Goal: Task Accomplishment & Management: Use online tool/utility

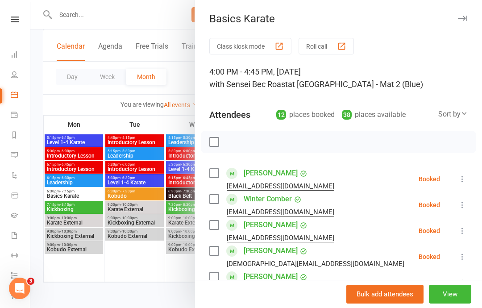
scroll to position [148, 0]
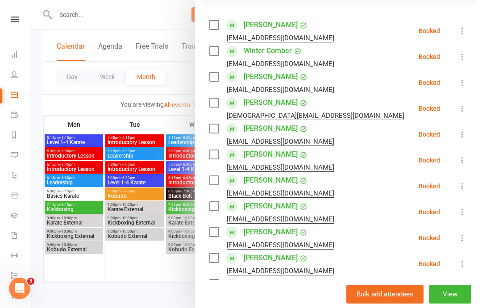
click at [77, 48] on div at bounding box center [255, 154] width 451 height 308
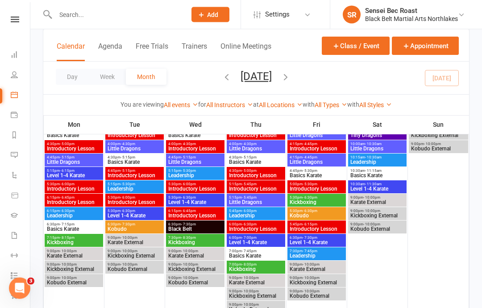
click at [198, 169] on span "5:15pm - 5:30pm" at bounding box center [195, 171] width 55 height 4
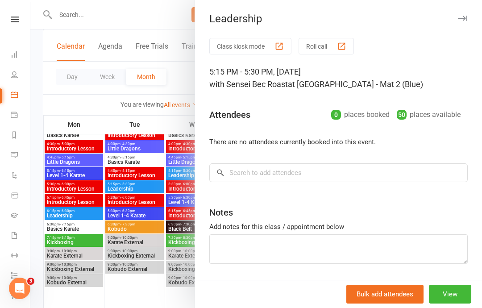
click at [135, 81] on div at bounding box center [255, 154] width 451 height 308
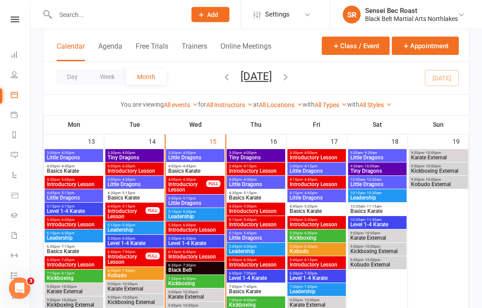
click at [203, 210] on span "5:15pm - 5:30pm" at bounding box center [195, 212] width 55 height 4
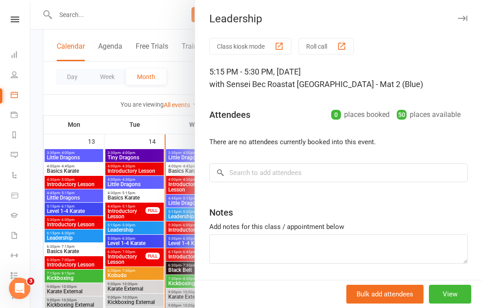
click at [322, 42] on button "Roll call" at bounding box center [325, 46] width 55 height 17
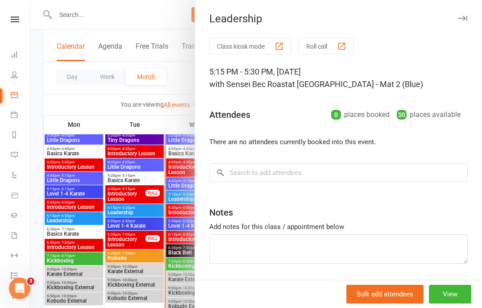
scroll to position [412, 0]
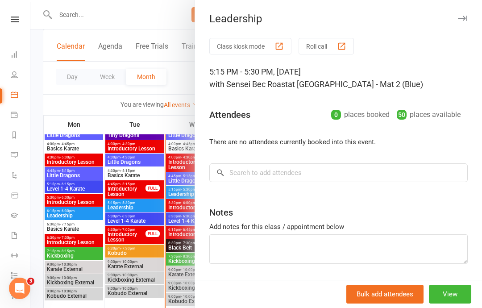
click at [140, 8] on div at bounding box center [255, 154] width 451 height 308
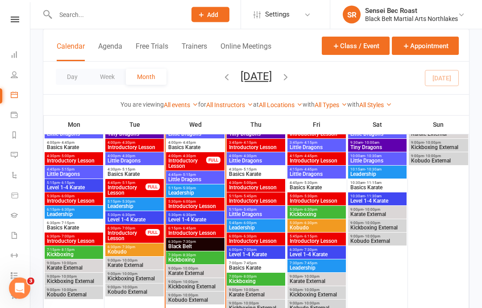
scroll to position [413, 0]
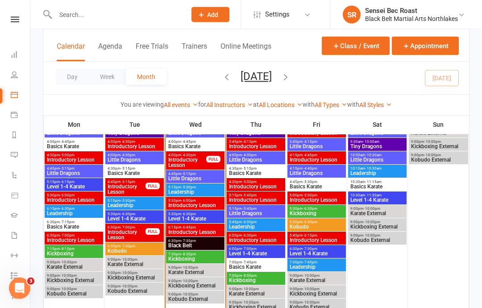
click at [207, 218] on span "Level 1-4 Karate" at bounding box center [195, 218] width 55 height 5
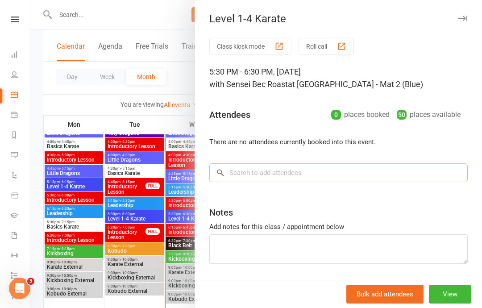
click at [273, 169] on input "search" at bounding box center [338, 172] width 258 height 19
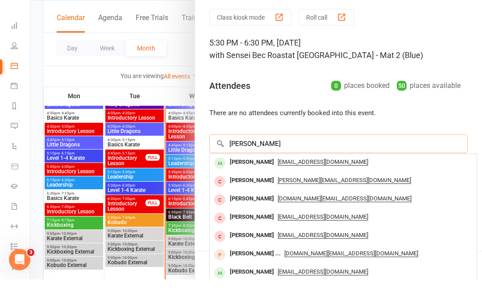
type input "[PERSON_NAME]"
click at [318, 38] on button "Roll call" at bounding box center [325, 46] width 55 height 17
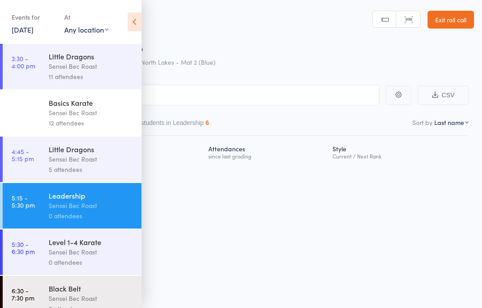
click at [208, 90] on input "search" at bounding box center [196, 95] width 366 height 21
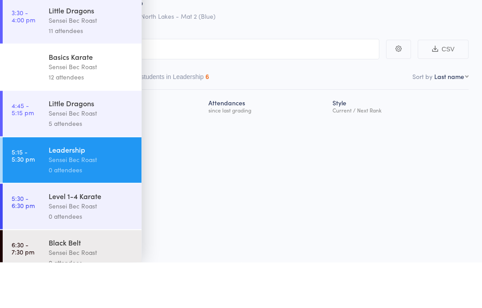
scroll to position [6, 0]
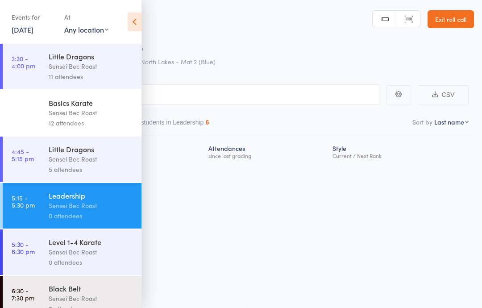
click at [148, 26] on header "Roll Call for Leadership 15 Oct 17:15 Sensei Bec Roast North Lakes - Mat 2 (Blu…" at bounding box center [241, 35] width 482 height 71
click at [128, 21] on icon at bounding box center [135, 21] width 14 height 19
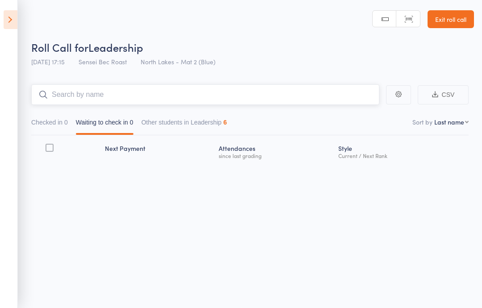
click at [103, 88] on input "search" at bounding box center [205, 94] width 348 height 21
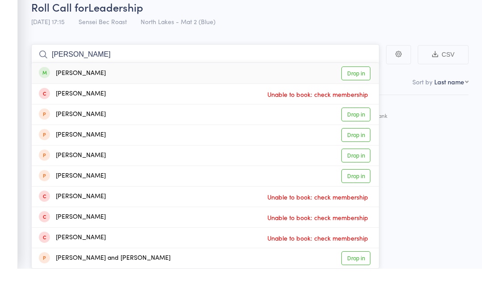
type input "Alex joshi"
click at [356, 106] on link "Drop in" at bounding box center [355, 113] width 29 height 14
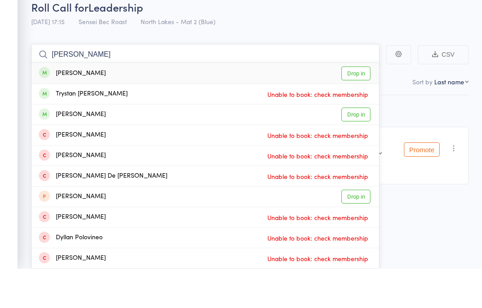
type input "Dylan fogarty"
click at [357, 106] on link "Drop in" at bounding box center [355, 113] width 29 height 14
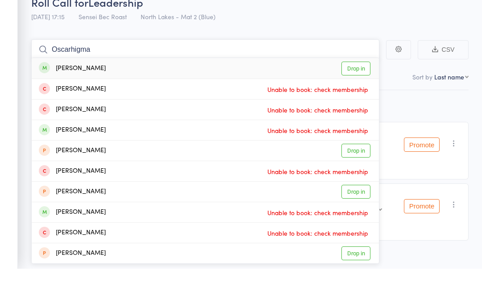
type input "Oscarhigma"
click at [354, 101] on link "Drop in" at bounding box center [355, 108] width 29 height 14
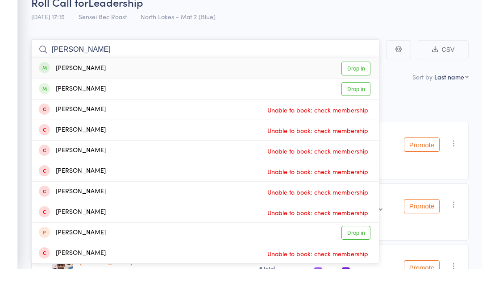
type input "Hannah ho"
click at [352, 101] on link "Drop in" at bounding box center [355, 108] width 29 height 14
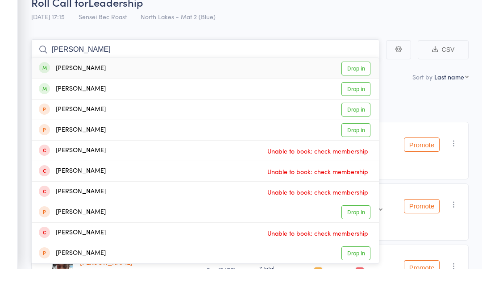
type input "Ava jojo"
click at [363, 101] on link "Drop in" at bounding box center [355, 108] width 29 height 14
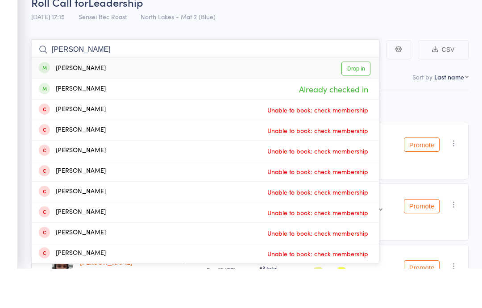
type input "Hannah cl"
click at [355, 101] on link "Drop in" at bounding box center [355, 108] width 29 height 14
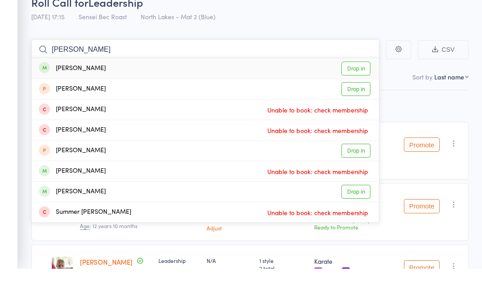
type input "Anthony timme"
click at [353, 101] on link "Drop in" at bounding box center [355, 108] width 29 height 14
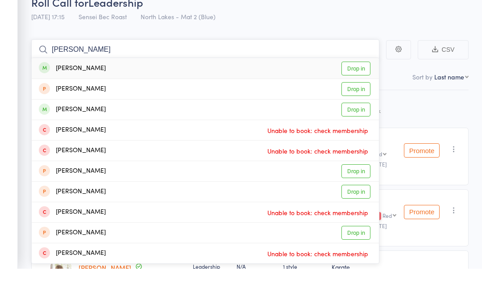
type input "Daniel john"
click at [358, 101] on link "Drop in" at bounding box center [355, 108] width 29 height 14
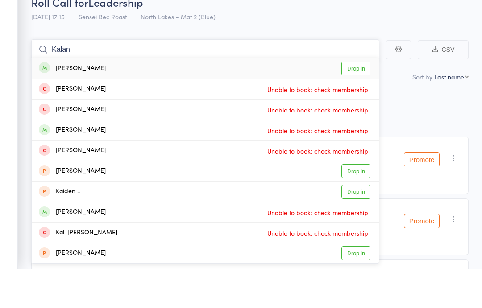
type input "Kalani"
click at [357, 101] on link "Drop in" at bounding box center [355, 108] width 29 height 14
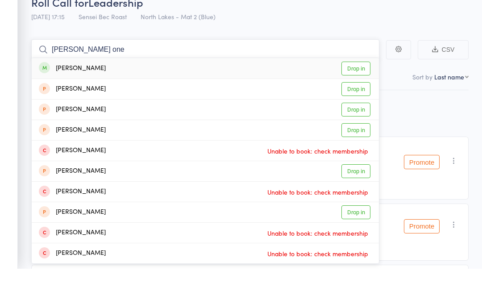
type input "William one"
click at [359, 101] on link "Drop in" at bounding box center [355, 108] width 29 height 14
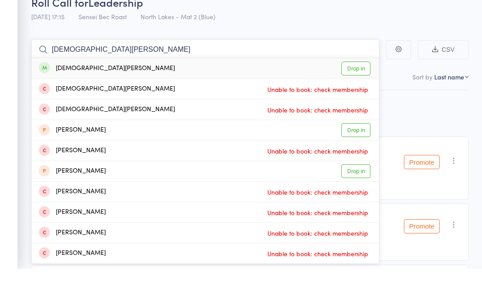
type input "Christian jones"
click at [355, 101] on link "Drop in" at bounding box center [355, 108] width 29 height 14
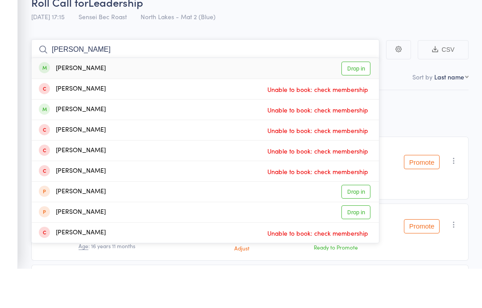
type input "Angus fitzimmo"
click at [355, 101] on link "Drop in" at bounding box center [355, 108] width 29 height 14
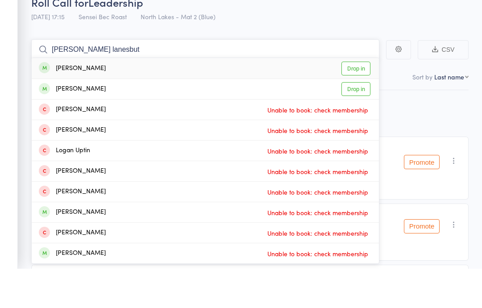
type input "Logan lanesbut"
click at [355, 101] on link "Drop in" at bounding box center [355, 108] width 29 height 14
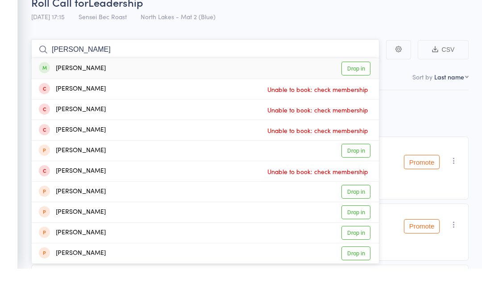
type input "Jonathan squ"
click at [360, 101] on link "Drop in" at bounding box center [355, 108] width 29 height 14
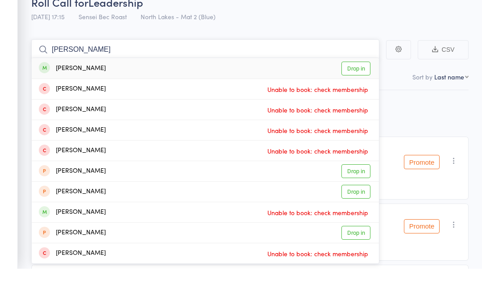
type input "Ben hunt"
click at [359, 101] on link "Drop in" at bounding box center [355, 108] width 29 height 14
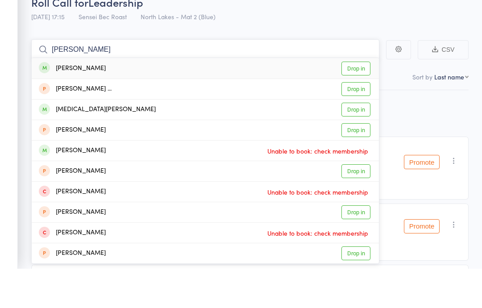
type input "Elijah grabham"
click at [361, 101] on link "Drop in" at bounding box center [355, 108] width 29 height 14
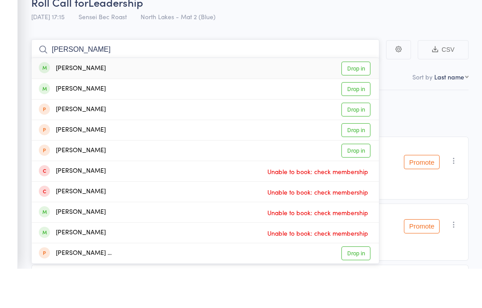
type input "Amity jarvi"
click at [353, 101] on link "Drop in" at bounding box center [355, 108] width 29 height 14
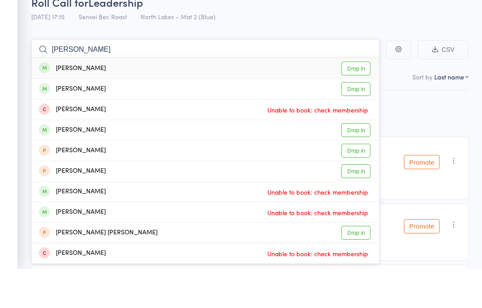
type input "Elke marsh"
click at [359, 101] on link "Drop in" at bounding box center [355, 108] width 29 height 14
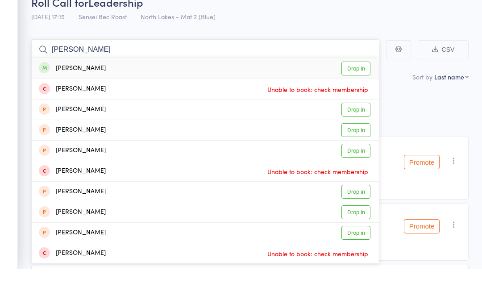
type input "Jessica gill"
click at [358, 101] on link "Drop in" at bounding box center [355, 108] width 29 height 14
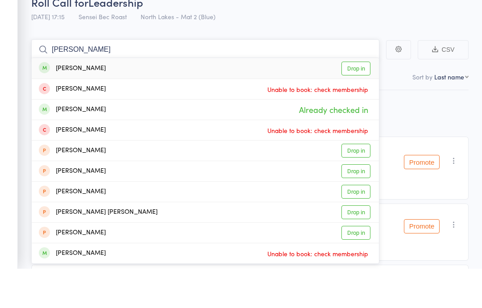
type input "Abby jarv"
click at [364, 101] on link "Drop in" at bounding box center [355, 108] width 29 height 14
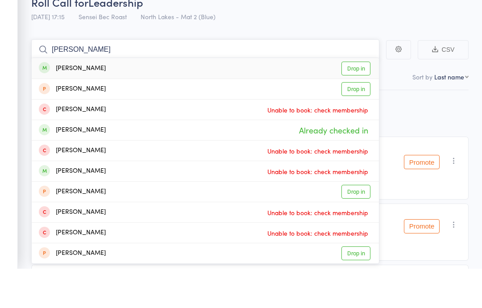
type input "Adan joj"
click at [360, 101] on link "Drop in" at bounding box center [355, 108] width 29 height 14
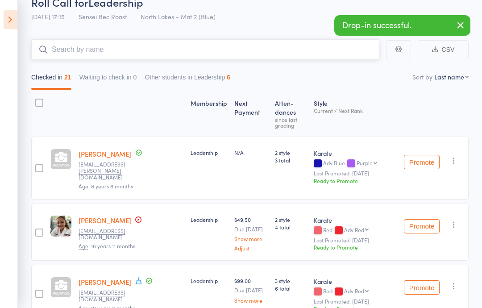
click at [84, 46] on input "search" at bounding box center [205, 49] width 348 height 21
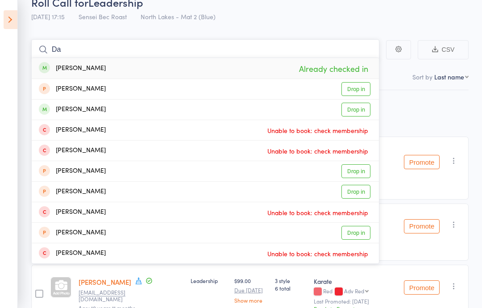
type input "D"
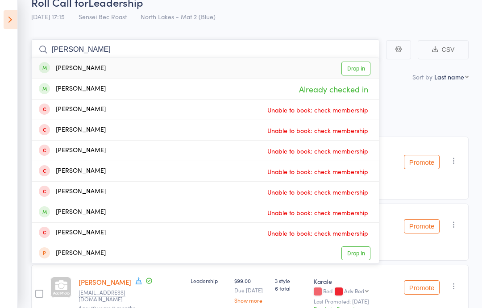
type input "Joel john"
click at [358, 68] on link "Drop in" at bounding box center [355, 69] width 29 height 14
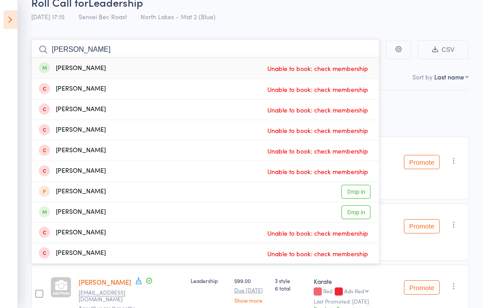
type input "[PERSON_NAME]"
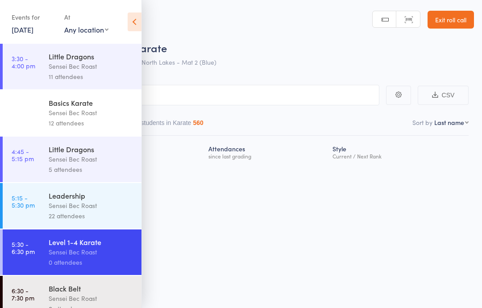
click at [134, 26] on icon at bounding box center [135, 21] width 14 height 19
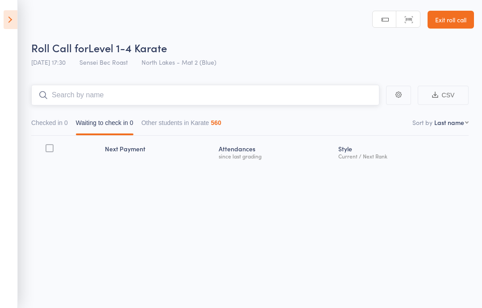
click at [115, 97] on input "search" at bounding box center [205, 95] width 348 height 21
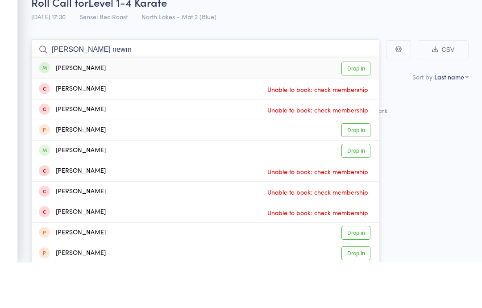
type input "[PERSON_NAME] newm"
click at [361, 107] on link "Drop in" at bounding box center [355, 114] width 29 height 14
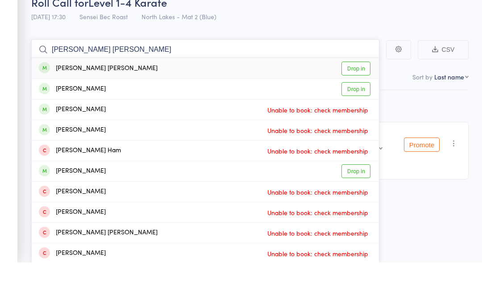
type input "Cooper vassallo"
click at [360, 107] on link "Drop in" at bounding box center [355, 114] width 29 height 14
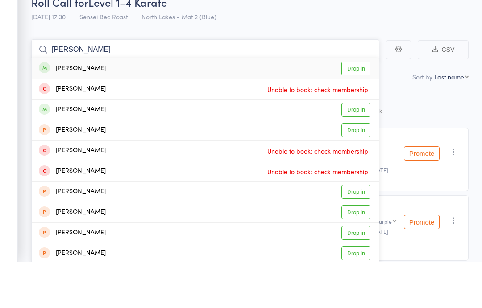
type input "Jessica Gillard"
click at [361, 107] on link "Drop in" at bounding box center [355, 114] width 29 height 14
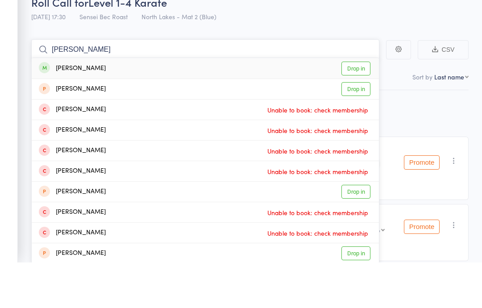
type input "Nathaniel"
click at [363, 107] on link "Drop in" at bounding box center [355, 114] width 29 height 14
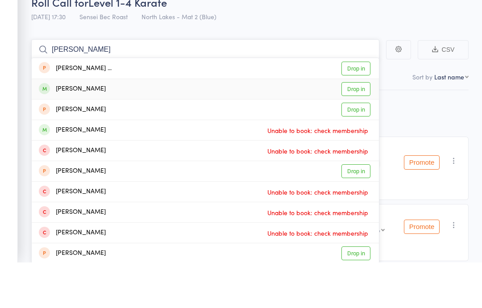
type input "Elijah gr"
click at [360, 128] on link "Drop in" at bounding box center [355, 135] width 29 height 14
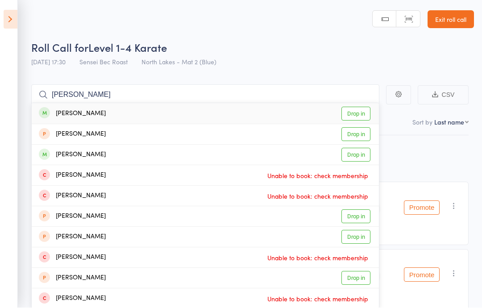
scroll to position [0, 0]
type input "Daniel john"
click at [359, 110] on link "Drop in" at bounding box center [355, 114] width 29 height 14
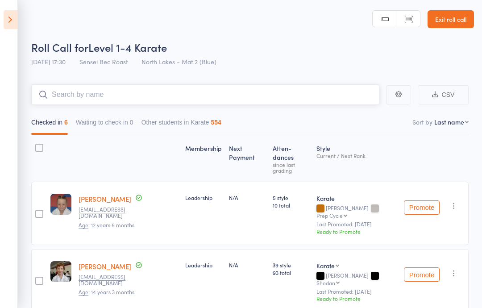
click at [85, 86] on input "search" at bounding box center [205, 94] width 348 height 21
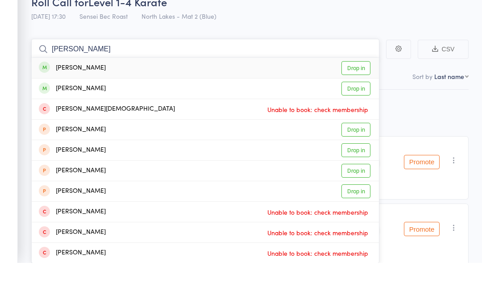
type input "Noah cassar"
click at [355, 107] on link "Drop in" at bounding box center [355, 114] width 29 height 14
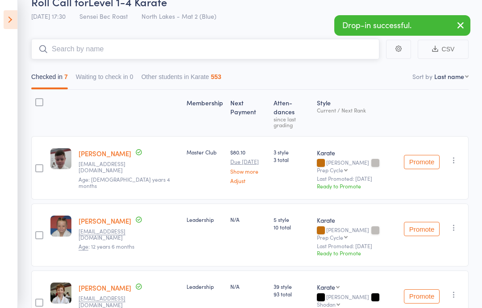
click at [91, 44] on input "search" at bounding box center [205, 49] width 348 height 21
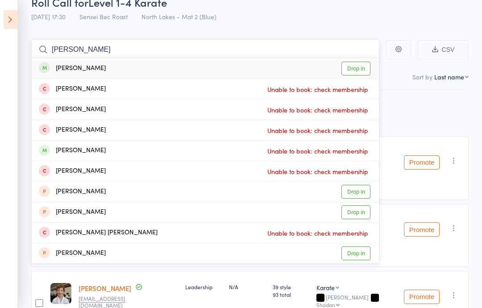
type input "Angus fitzimmons"
click at [359, 68] on link "Drop in" at bounding box center [355, 69] width 29 height 14
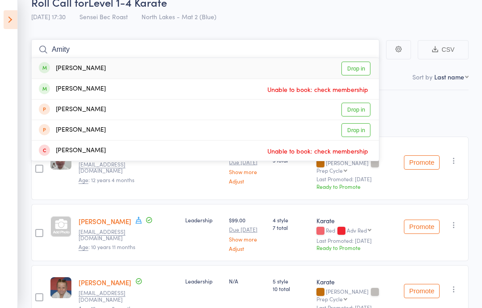
type input "Amity"
click at [359, 65] on link "Drop in" at bounding box center [355, 69] width 29 height 14
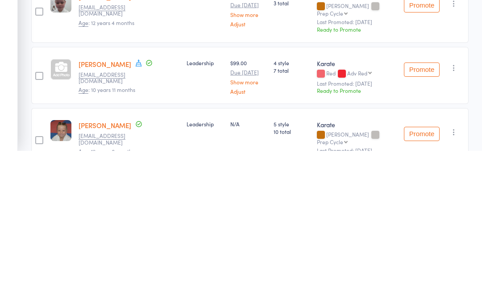
click at [128, 216] on link "Angus Fitzsimmons" at bounding box center [105, 220] width 53 height 9
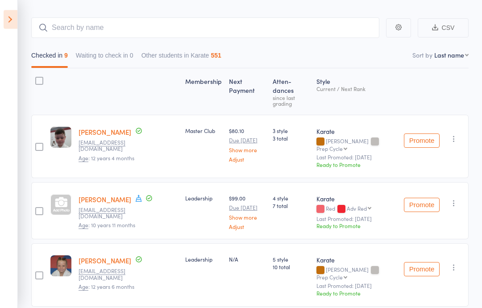
scroll to position [0, 0]
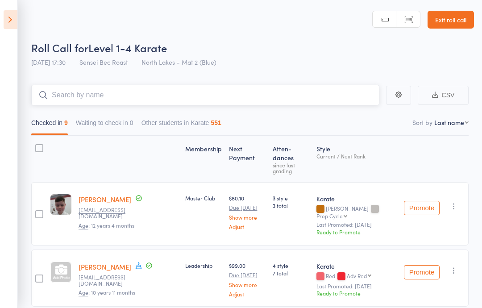
click at [83, 88] on input "search" at bounding box center [205, 95] width 348 height 21
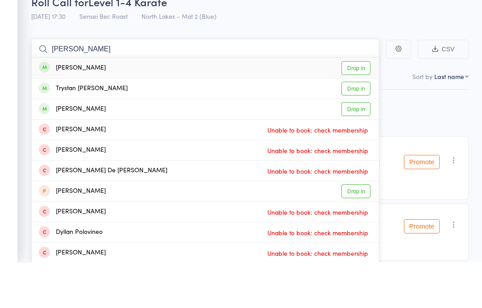
type input "Dylan fogarty"
click at [356, 107] on link "Drop in" at bounding box center [355, 114] width 29 height 14
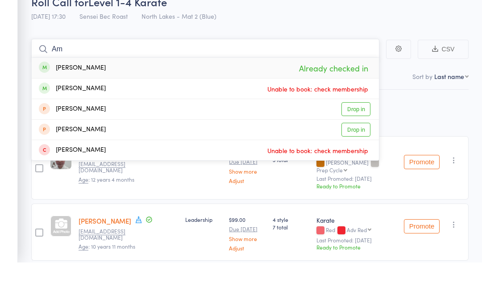
type input "A"
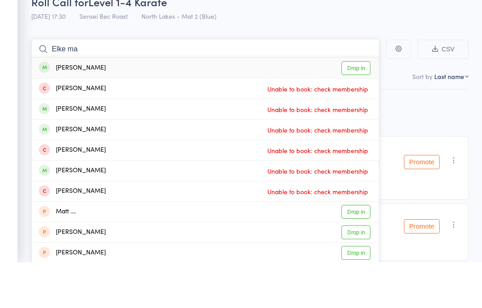
type input "Elke ma"
click at [351, 107] on link "Drop in" at bounding box center [355, 114] width 29 height 14
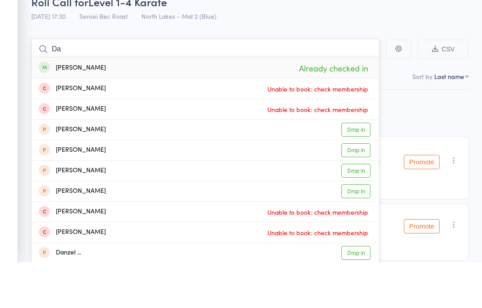
type input "D"
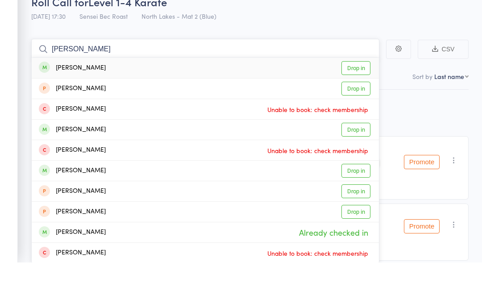
type input "Joel jo"
click at [361, 107] on link "Drop in" at bounding box center [355, 114] width 29 height 14
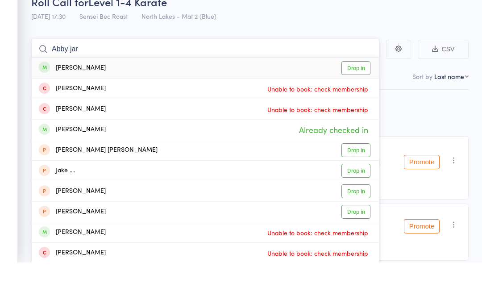
type input "Abby jar"
click at [355, 107] on link "Drop in" at bounding box center [355, 114] width 29 height 14
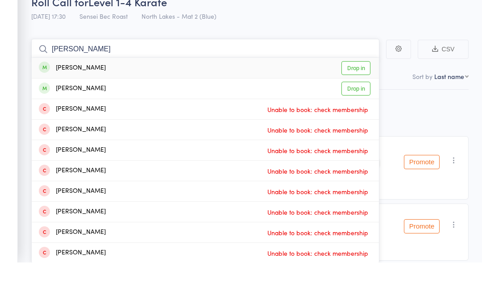
type input "Hannah clar"
click at [357, 107] on link "Drop in" at bounding box center [355, 114] width 29 height 14
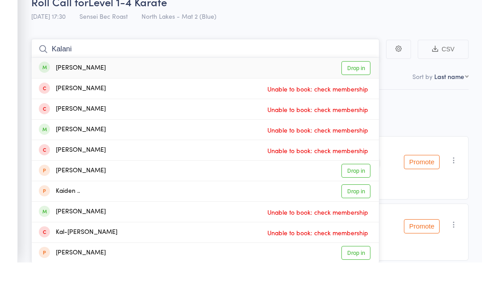
type input "Kalani"
click at [363, 107] on link "Drop in" at bounding box center [355, 114] width 29 height 14
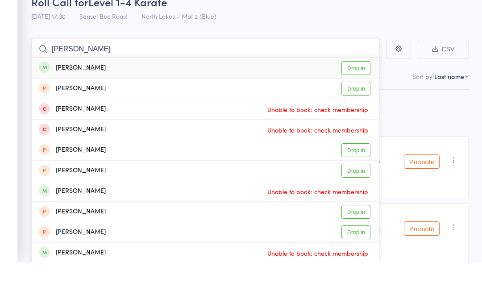
type input "Bailey elliot"
click at [364, 107] on link "Drop in" at bounding box center [355, 114] width 29 height 14
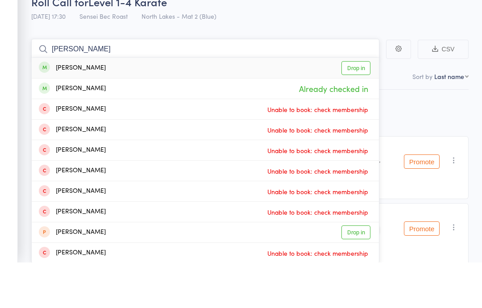
type input "Hannah jose"
click at [364, 107] on link "Drop in" at bounding box center [355, 114] width 29 height 14
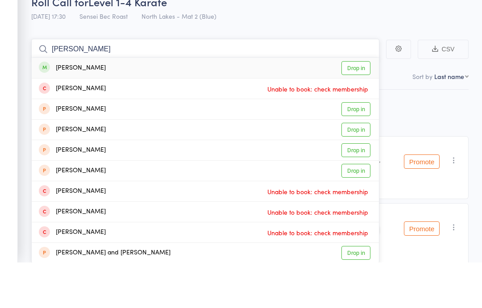
type input "Alex joshi"
click at [359, 107] on link "Drop in" at bounding box center [355, 114] width 29 height 14
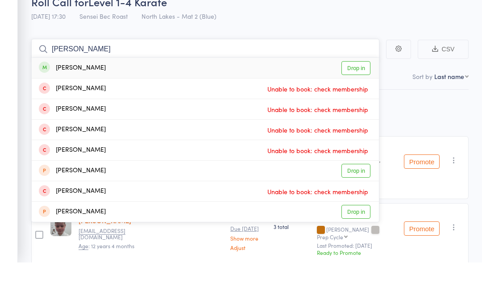
type input "Terry tsola"
click at [365, 107] on link "Drop in" at bounding box center [355, 114] width 29 height 14
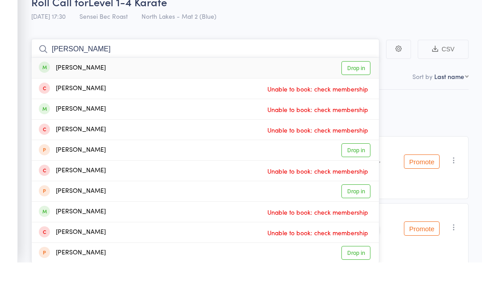
type input "Oscar hig"
click at [358, 107] on link "Drop in" at bounding box center [355, 114] width 29 height 14
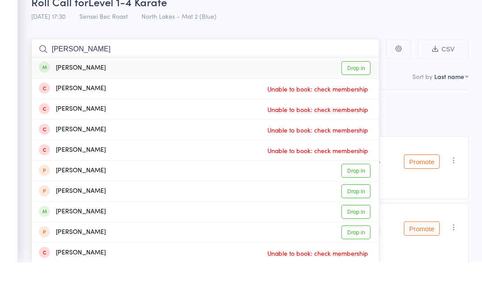
type input "Ben hunt"
click at [357, 107] on link "Drop in" at bounding box center [355, 114] width 29 height 14
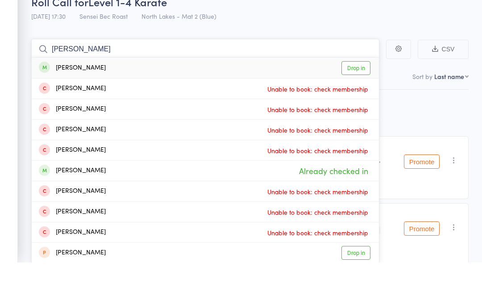
type input "Jonathan squires"
click at [358, 107] on link "Drop in" at bounding box center [355, 114] width 29 height 14
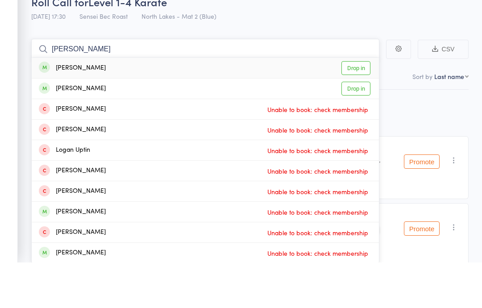
type input "Logan lanesbur"
click at [369, 107] on link "Drop in" at bounding box center [355, 114] width 29 height 14
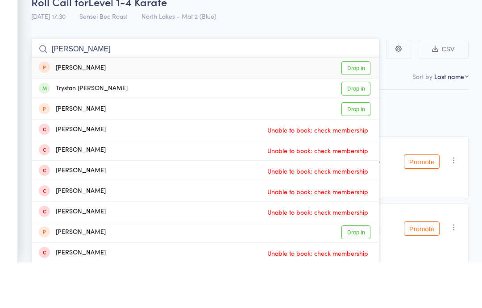
type input "Tristan fo"
click at [355, 128] on link "Drop in" at bounding box center [355, 135] width 29 height 14
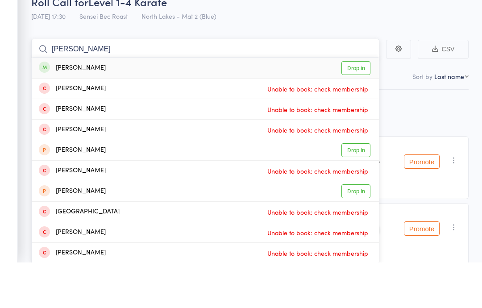
type input "Jayden cassa"
click at [362, 107] on link "Drop in" at bounding box center [355, 114] width 29 height 14
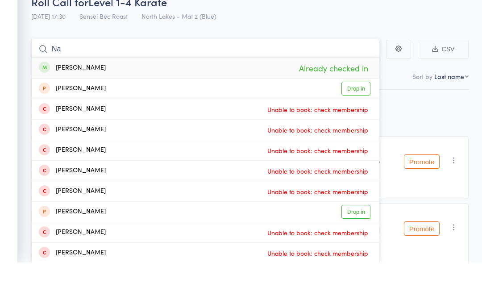
type input "N"
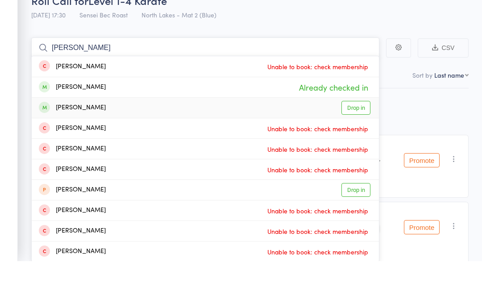
type input "Abel torres"
click at [357, 148] on link "Drop in" at bounding box center [355, 155] width 29 height 14
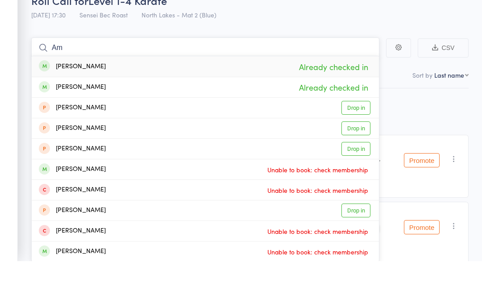
type input "A"
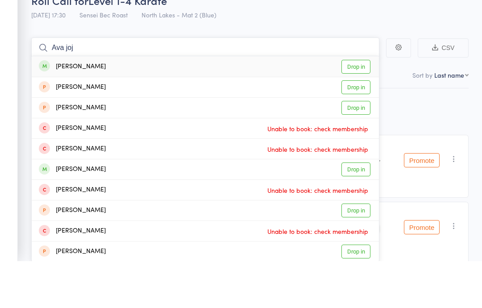
type input "Ava joj"
click at [364, 107] on link "Drop in" at bounding box center [355, 114] width 29 height 14
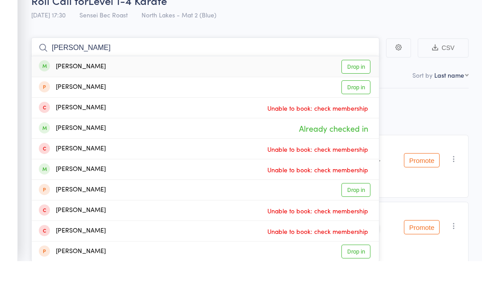
type input "Adan joj"
click at [358, 107] on link "Drop in" at bounding box center [355, 114] width 29 height 14
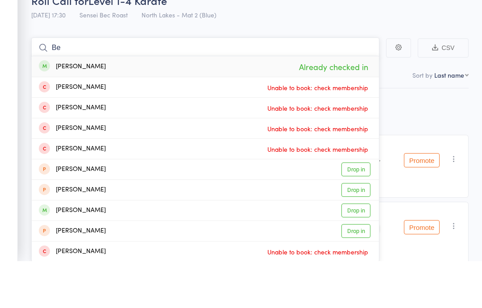
type input "B"
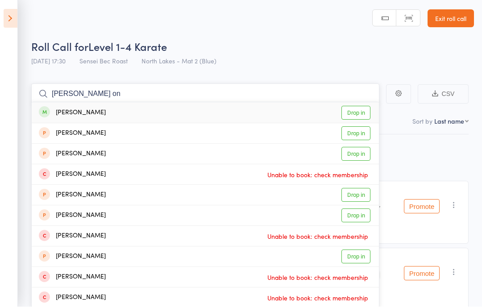
type input "William on"
click at [358, 113] on link "Drop in" at bounding box center [355, 114] width 29 height 14
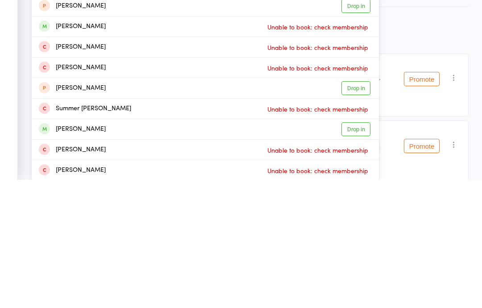
scroll to position [128, 0]
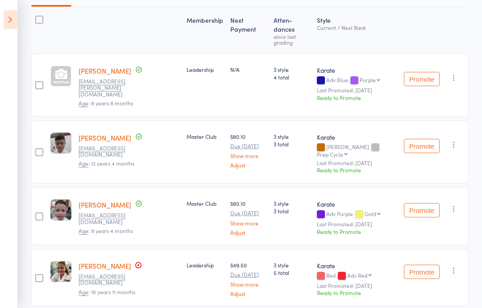
scroll to position [0, 0]
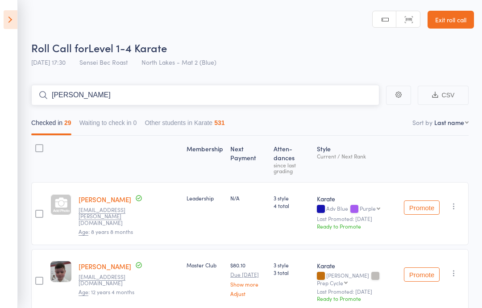
click at [183, 94] on input "Anthony timmer" at bounding box center [205, 95] width 348 height 21
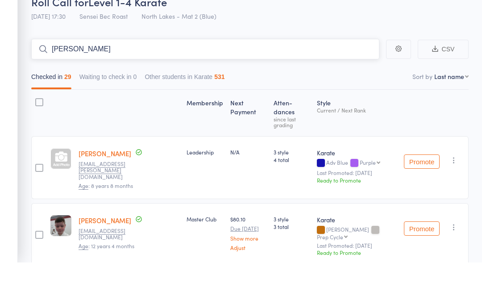
click at [185, 85] on input "Anthony timmer" at bounding box center [205, 95] width 348 height 21
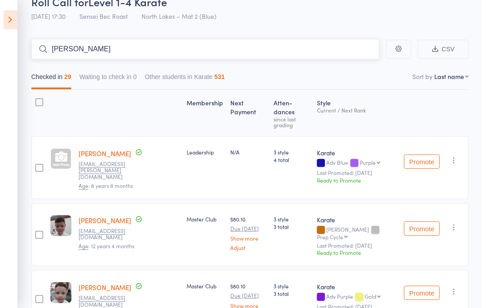
click at [163, 44] on input "Anthony timmer" at bounding box center [205, 49] width 348 height 21
click at [117, 48] on input "Anthony timmer" at bounding box center [205, 49] width 348 height 21
click at [108, 46] on input "Anthony" at bounding box center [205, 49] width 348 height 21
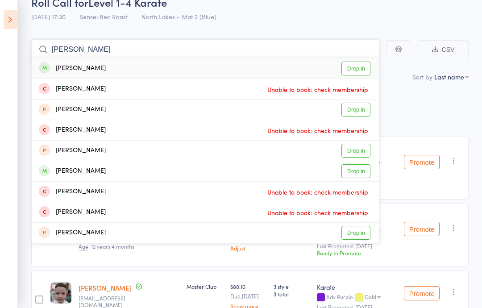
type input "Anthony"
click at [353, 69] on link "Drop in" at bounding box center [355, 69] width 29 height 14
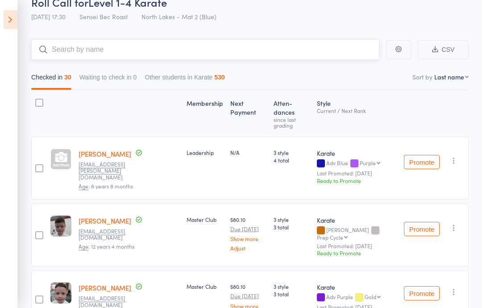
click at [93, 39] on input "search" at bounding box center [205, 49] width 348 height 21
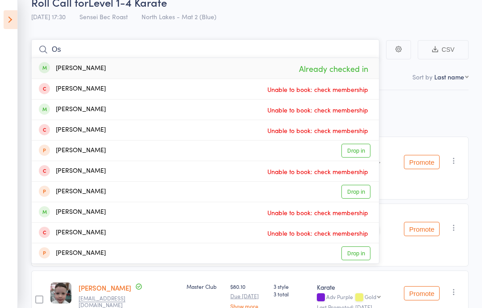
type input "O"
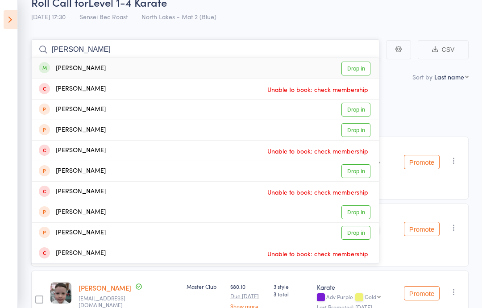
type input "Aliyah yates"
click at [357, 68] on link "Drop in" at bounding box center [355, 69] width 29 height 14
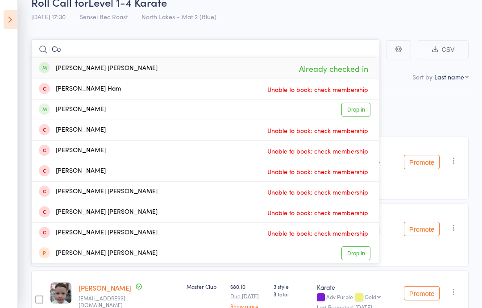
type input "C"
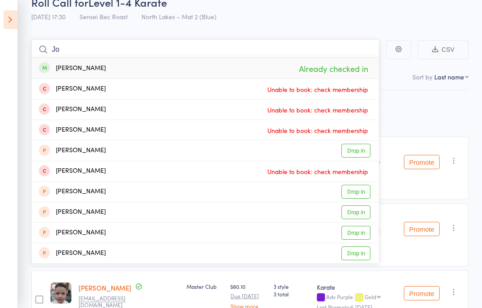
type input "J"
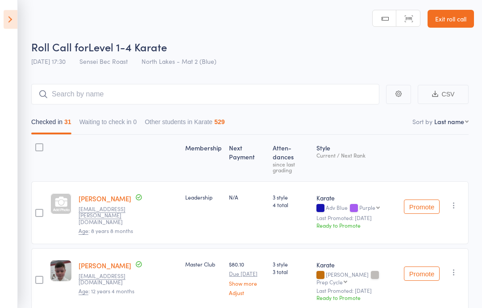
scroll to position [1, 0]
click at [453, 125] on select "First name Last name Birthday today? Behind on payments? Check in time Next pay…" at bounding box center [451, 121] width 34 height 9
select select "10"
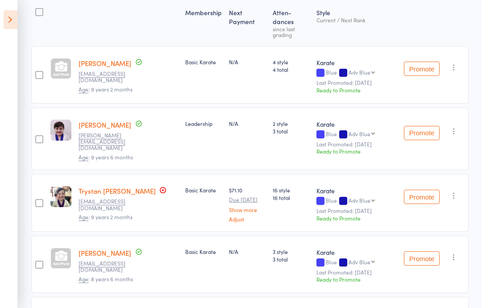
scroll to position [0, 0]
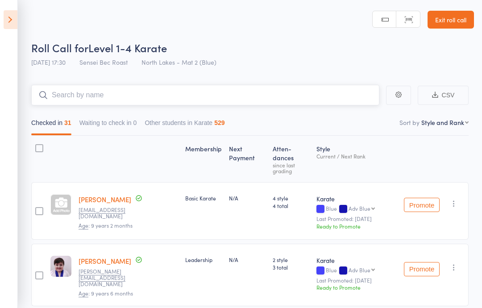
click at [81, 89] on input "search" at bounding box center [205, 95] width 348 height 21
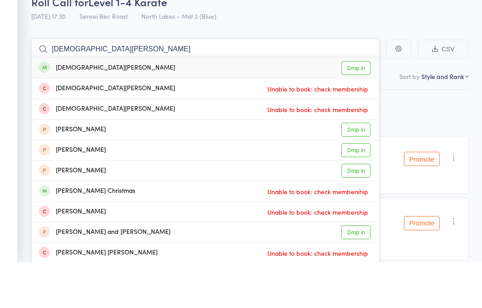
type input "Christian jon"
click at [359, 107] on link "Drop in" at bounding box center [355, 114] width 29 height 14
